Goal: Information Seeking & Learning: Learn about a topic

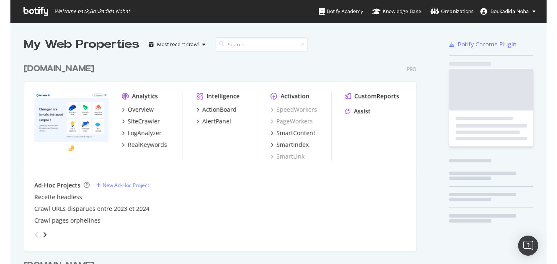
scroll to position [268, 272]
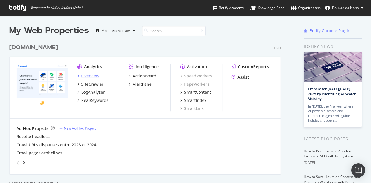
click at [91, 78] on div "Overview" at bounding box center [90, 76] width 18 height 6
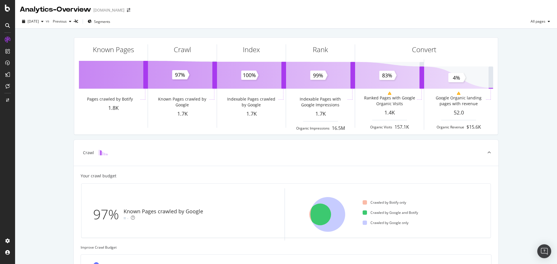
click at [7, 25] on icon at bounding box center [7, 25] width 5 height 5
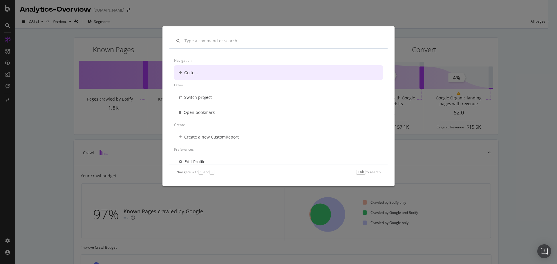
click at [75, 119] on div "Navigation Go to... Other Switch project Open bookmark Create Create a new Cust…" at bounding box center [278, 132] width 557 height 264
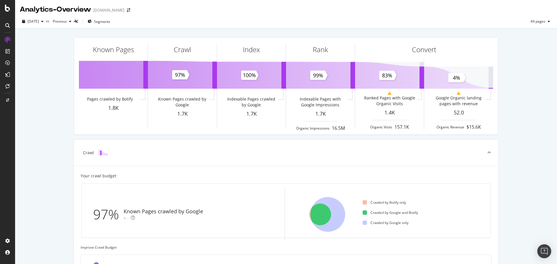
click at [8, 50] on icon at bounding box center [7, 51] width 5 height 5
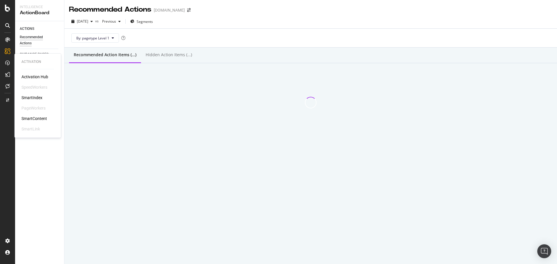
click at [7, 66] on div at bounding box center [7, 62] width 9 height 9
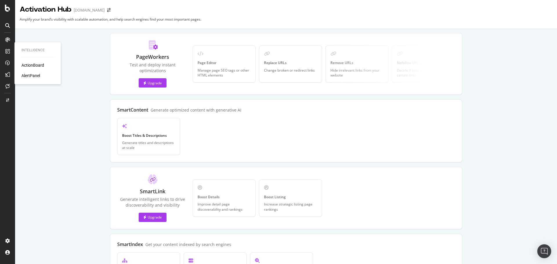
click at [6, 53] on icon at bounding box center [7, 51] width 5 height 5
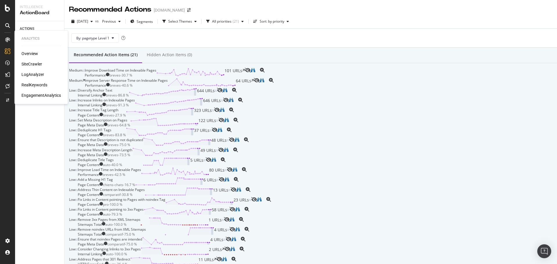
click at [34, 65] on div "SiteCrawler" at bounding box center [31, 64] width 21 height 6
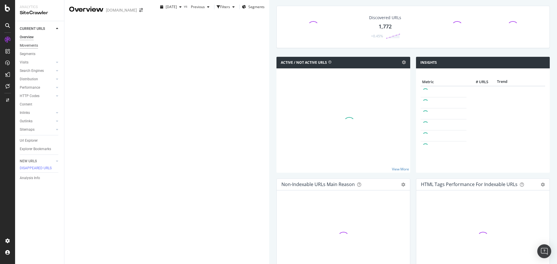
click at [32, 46] on div "Movements" at bounding box center [29, 46] width 18 height 6
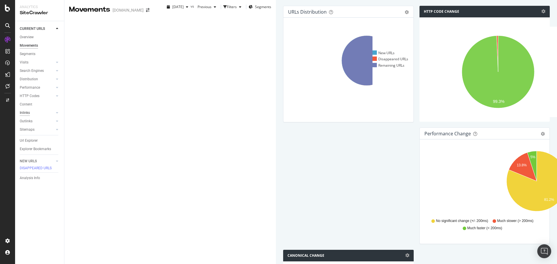
click at [26, 111] on div "Inlinks" at bounding box center [25, 113] width 10 height 6
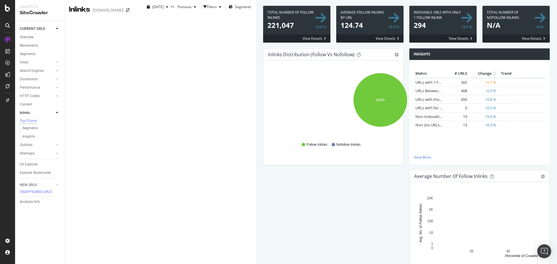
scroll to position [9, 0]
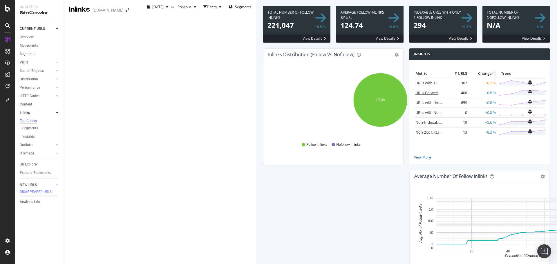
click at [371, 95] on link "URLs Between 2 and 5 Follow Inlinks" at bounding box center [446, 92] width 62 height 5
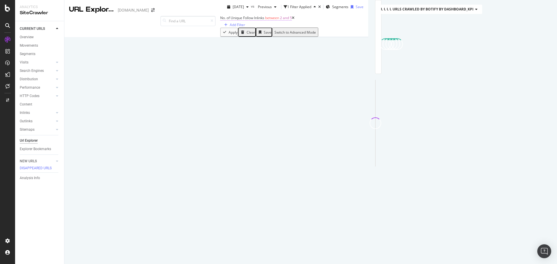
click at [265, 20] on span "between" at bounding box center [272, 17] width 14 height 5
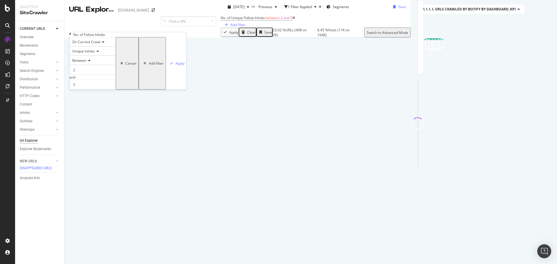
click at [86, 63] on span "Between" at bounding box center [79, 60] width 14 height 5
click at [86, 83] on span "Less than" at bounding box center [78, 80] width 15 height 5
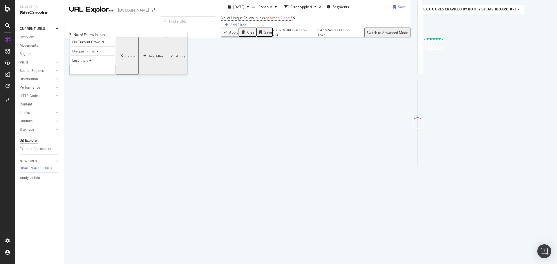
click at [87, 75] on input "number" at bounding box center [92, 70] width 46 height 10
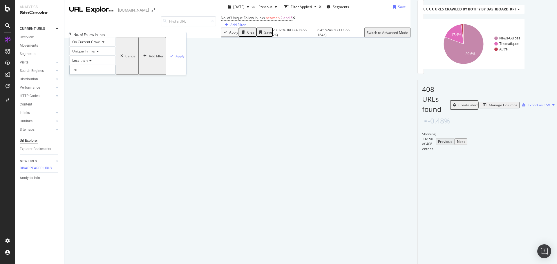
type input "20"
click at [175, 59] on div "Apply" at bounding box center [179, 56] width 9 height 5
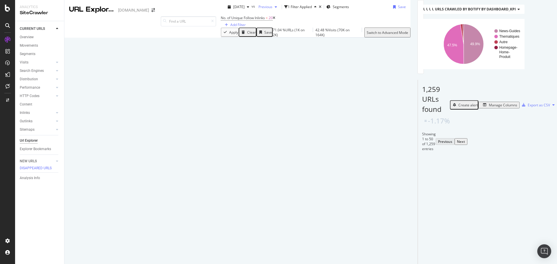
click at [256, 9] on span "Previous" at bounding box center [264, 6] width 16 height 5
click at [371, 64] on icon "A chart." at bounding box center [465, 44] width 20 height 40
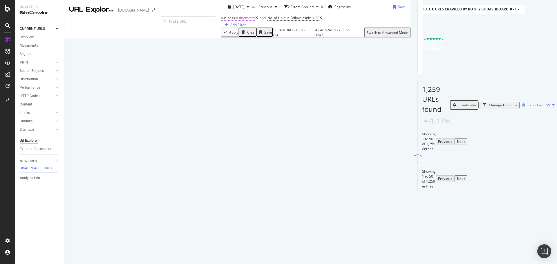
click at [239, 20] on span "#nomatch" at bounding box center [247, 17] width 17 height 5
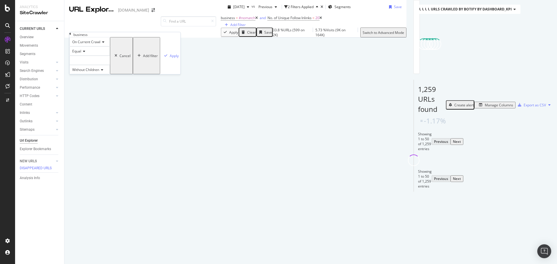
click at [93, 65] on div at bounding box center [89, 60] width 41 height 9
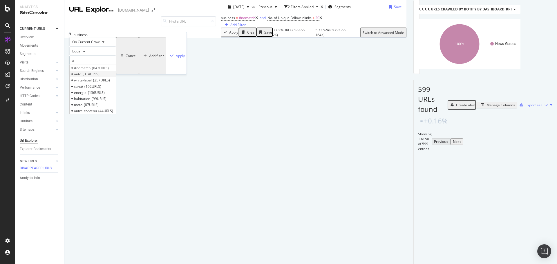
type input "a"
click at [99, 77] on span "314 URLS" at bounding box center [91, 74] width 17 height 5
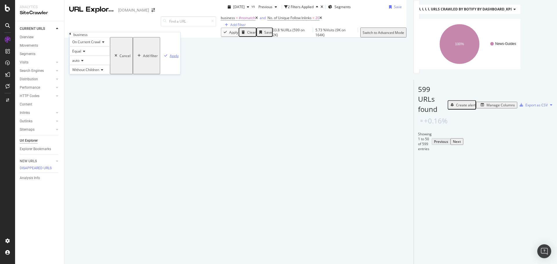
click at [170, 58] on div "Apply" at bounding box center [174, 55] width 9 height 5
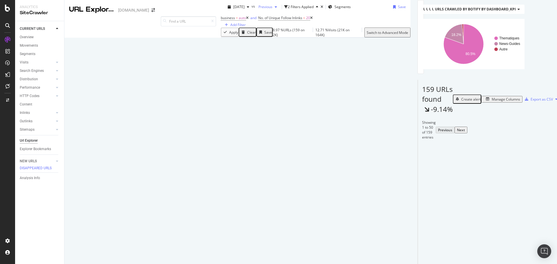
click at [256, 9] on span "Previous" at bounding box center [264, 6] width 16 height 5
click at [142, 74] on div "[DATE]" at bounding box center [133, 74] width 39 height 5
click at [239, 20] on span "auto" at bounding box center [242, 17] width 7 height 5
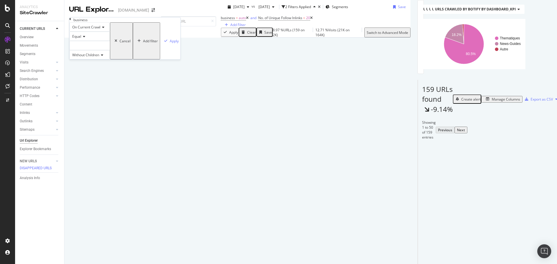
click at [99, 50] on div at bounding box center [89, 45] width 41 height 9
click at [93, 79] on span "192 URLS" at bounding box center [92, 76] width 17 height 5
click at [170, 43] on div "Apply" at bounding box center [174, 41] width 9 height 5
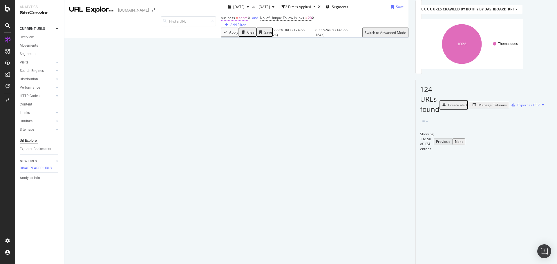
click at [239, 20] on span "santé" at bounding box center [243, 17] width 9 height 5
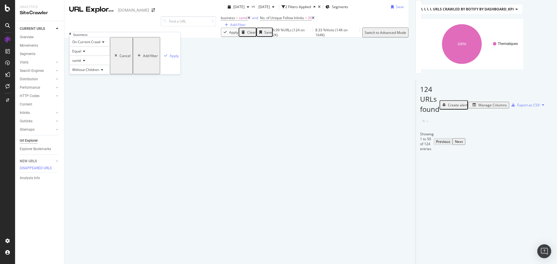
click at [84, 62] on icon at bounding box center [83, 60] width 4 height 3
click at [90, 106] on span "habitation" at bounding box center [82, 103] width 16 height 5
click at [170, 58] on div "Apply" at bounding box center [174, 55] width 9 height 5
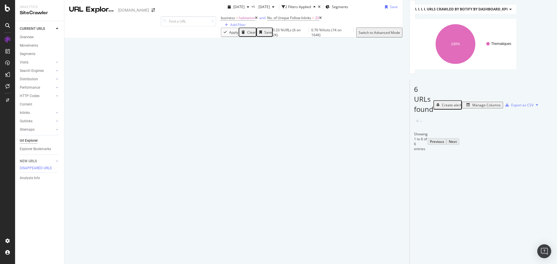
scroll to position [144, 0]
